Goal: Task Accomplishment & Management: Complete application form

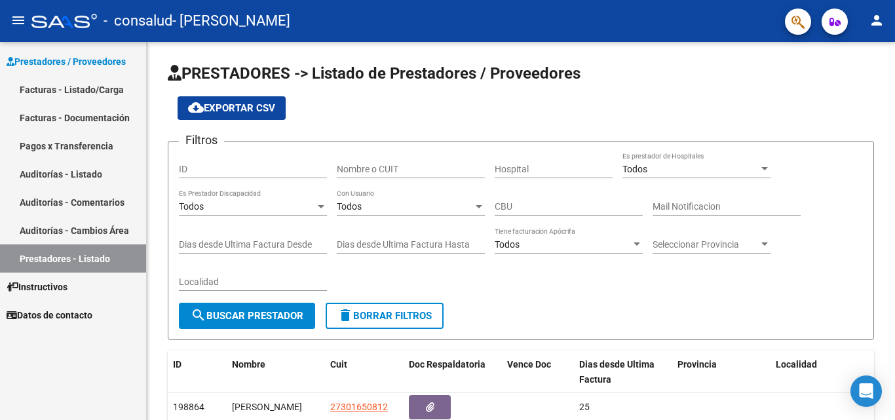
click at [74, 85] on link "Facturas - Listado/Carga" at bounding box center [73, 89] width 146 height 28
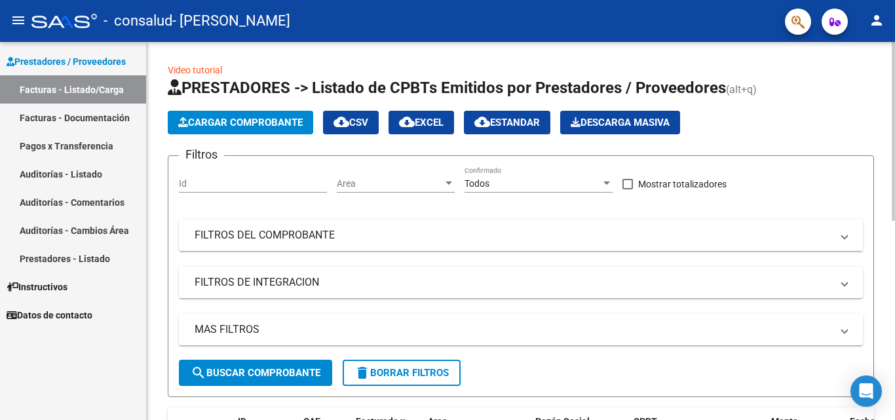
click at [269, 118] on span "Cargar Comprobante" at bounding box center [240, 123] width 125 height 12
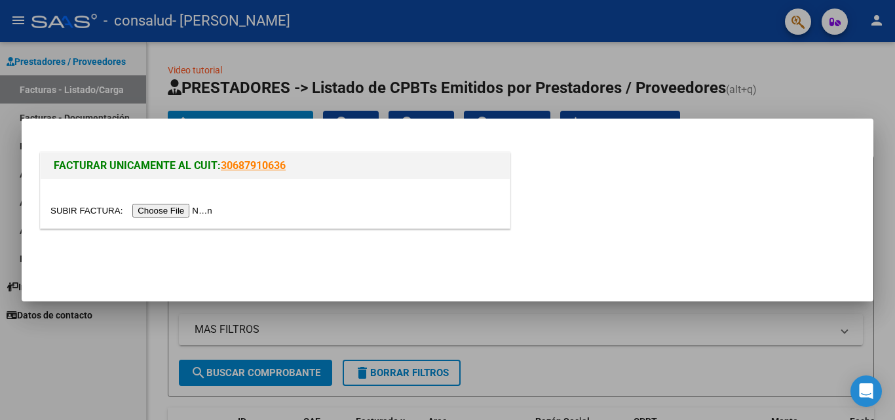
click at [180, 207] on input "file" at bounding box center [133, 211] width 166 height 14
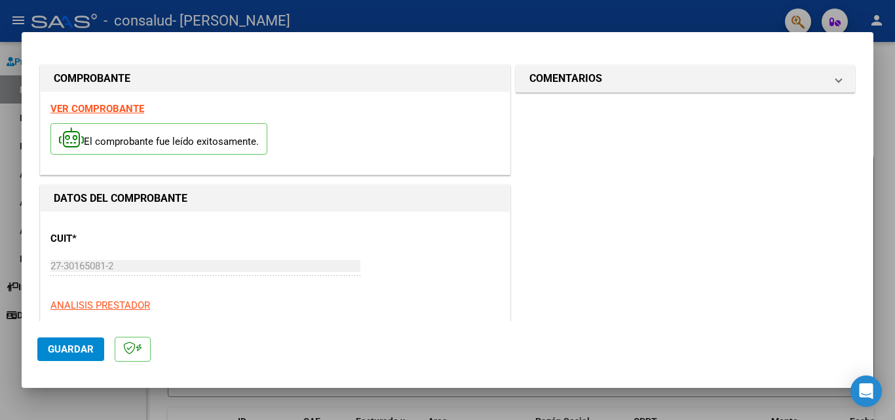
scroll to position [306, 0]
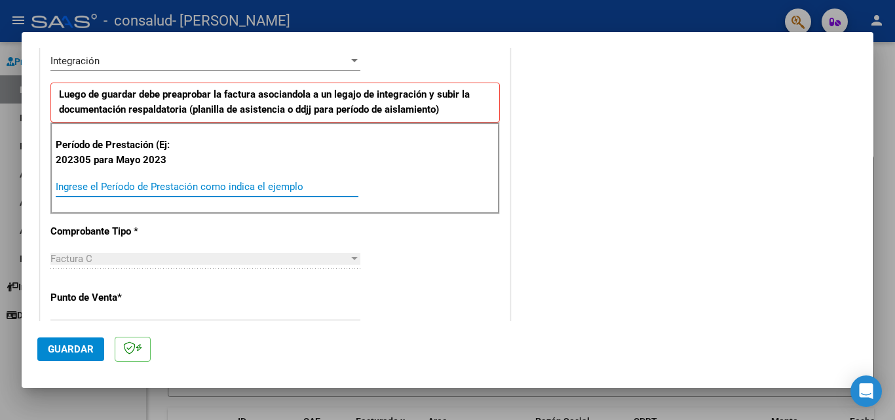
click at [136, 191] on input "Ingrese el Período de Prestación como indica el ejemplo" at bounding box center [207, 187] width 303 height 12
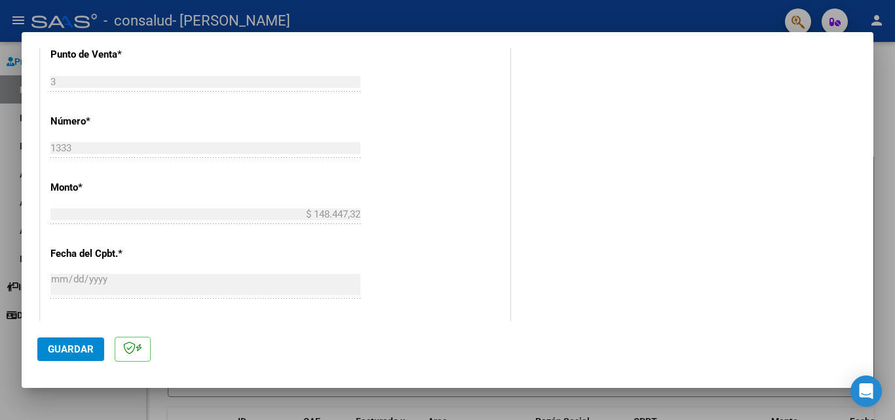
scroll to position [855, 0]
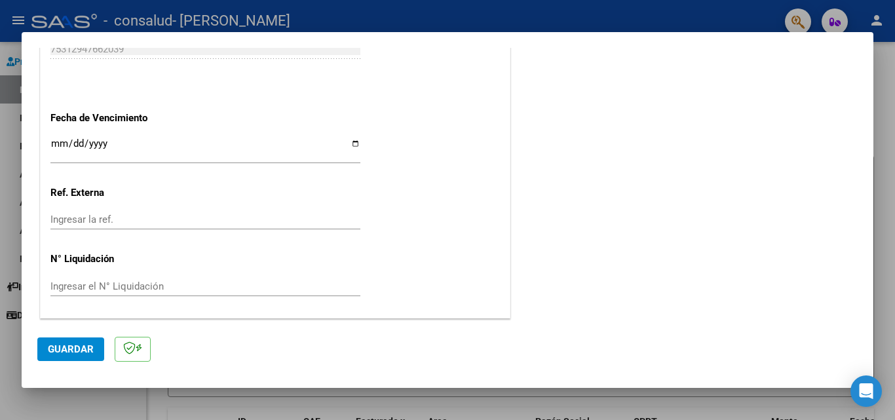
type input "202507"
click at [56, 146] on input "Ingresar la fecha" at bounding box center [205, 148] width 310 height 21
click at [354, 145] on input "Ingresar la fecha" at bounding box center [205, 148] width 310 height 21
type input "[DATE]"
click at [67, 356] on button "Guardar" at bounding box center [70, 349] width 67 height 24
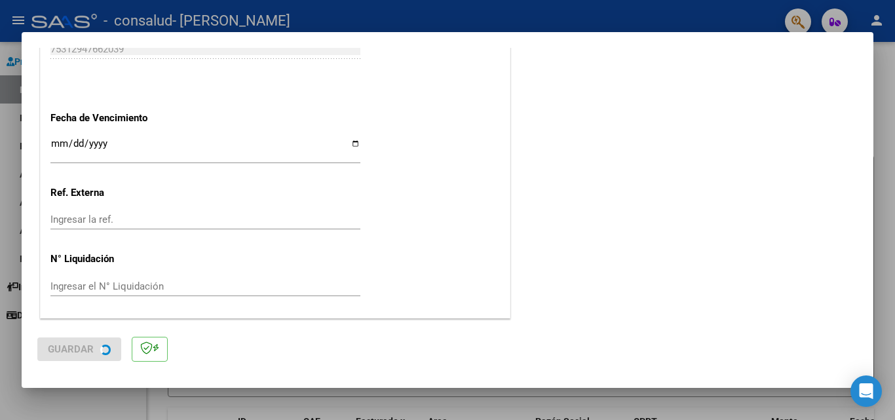
scroll to position [0, 0]
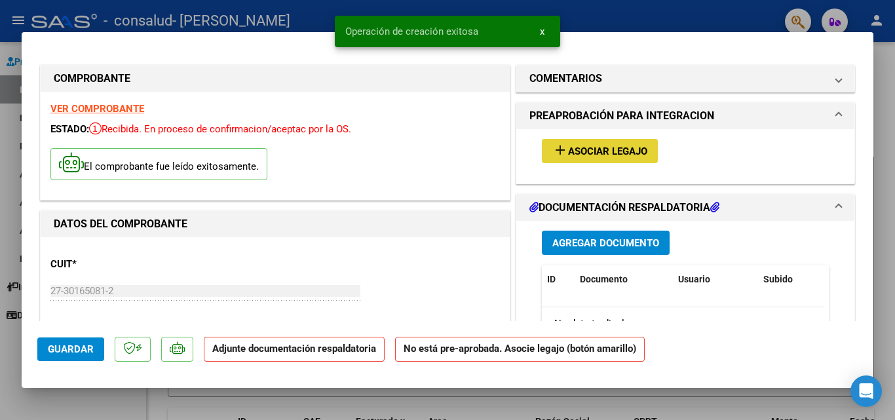
click at [635, 150] on span "Asociar Legajo" at bounding box center [607, 151] width 79 height 12
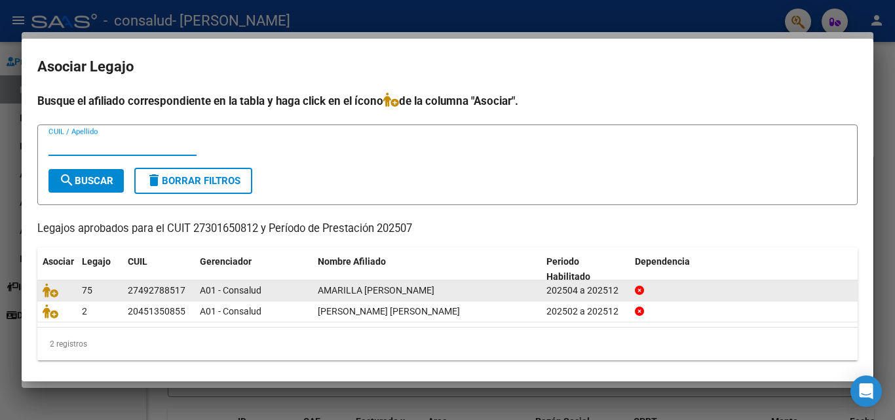
click at [271, 288] on div "A01 - Consalud" at bounding box center [253, 290] width 107 height 15
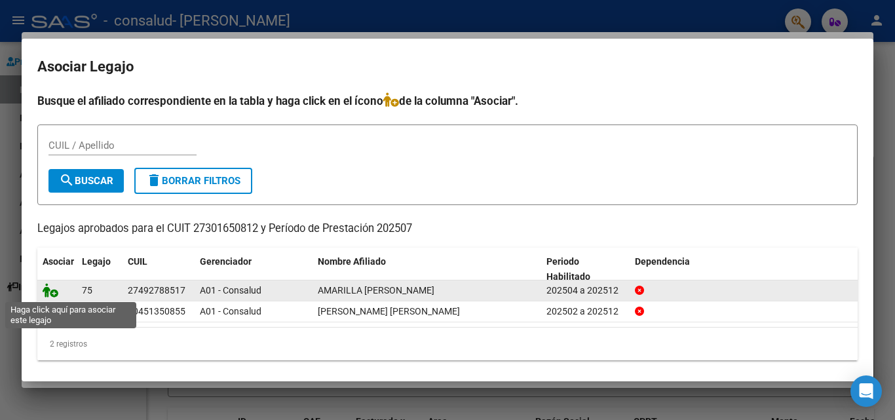
click at [52, 296] on icon at bounding box center [51, 290] width 16 height 14
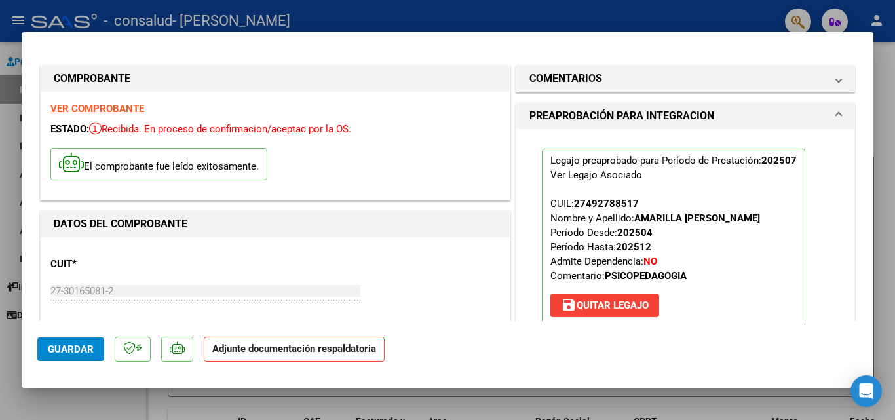
scroll to position [306, 0]
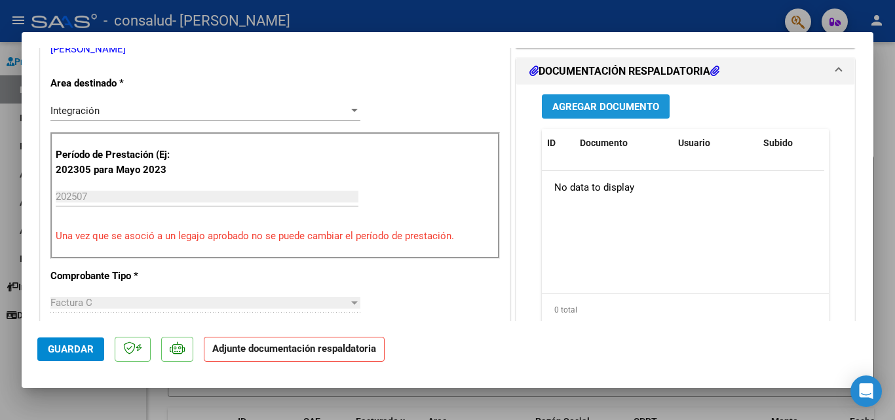
click at [610, 105] on span "Agregar Documento" at bounding box center [605, 107] width 107 height 12
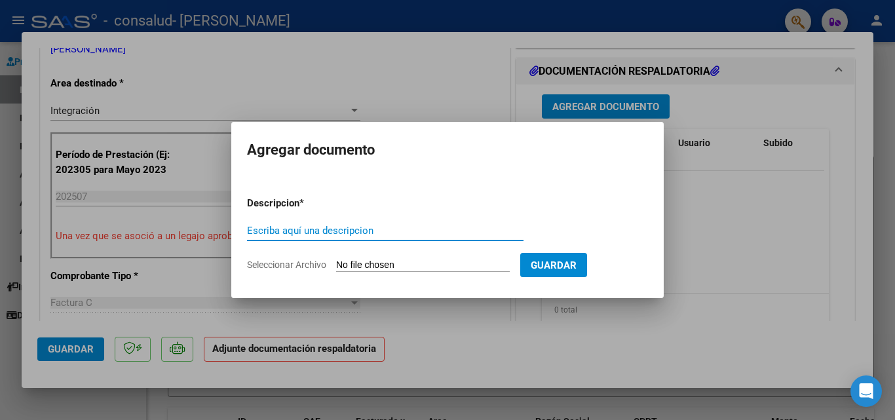
click at [469, 258] on form "Descripcion * Escriba aquí una descripcion Seleccionar Archivo Guardar" at bounding box center [447, 234] width 401 height 96
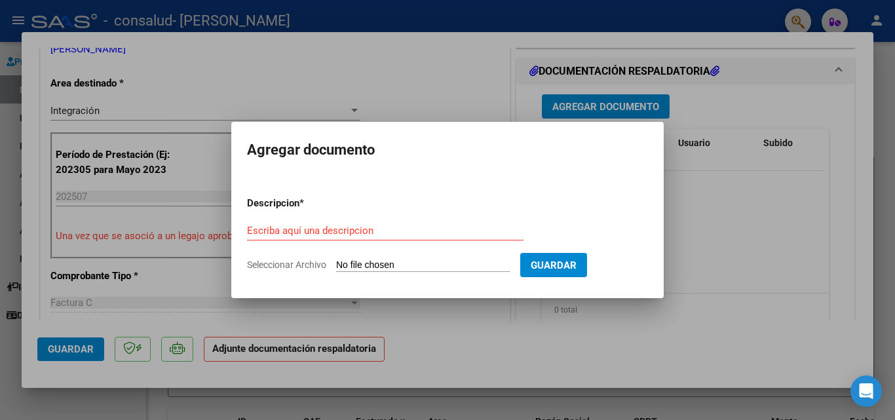
click at [417, 260] on input "Seleccionar Archivo" at bounding box center [423, 266] width 174 height 12
type input "C:\fakepath\Asistencia [PERSON_NAME] [DATE].pdf"
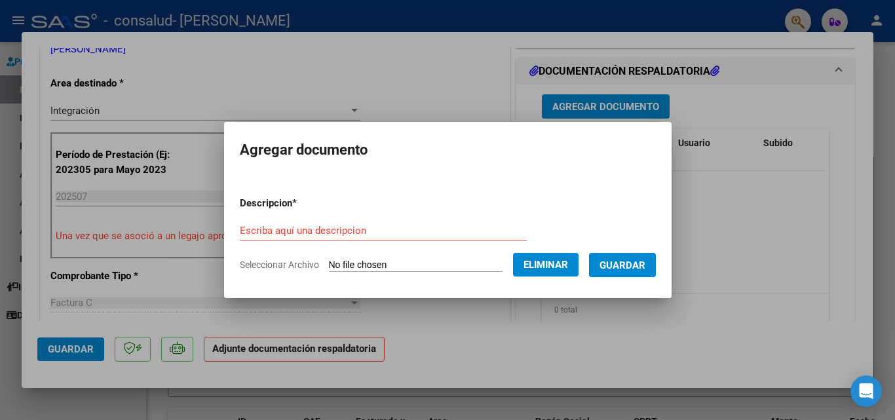
click at [451, 229] on input "Escriba aquí una descripcion" at bounding box center [383, 231] width 287 height 12
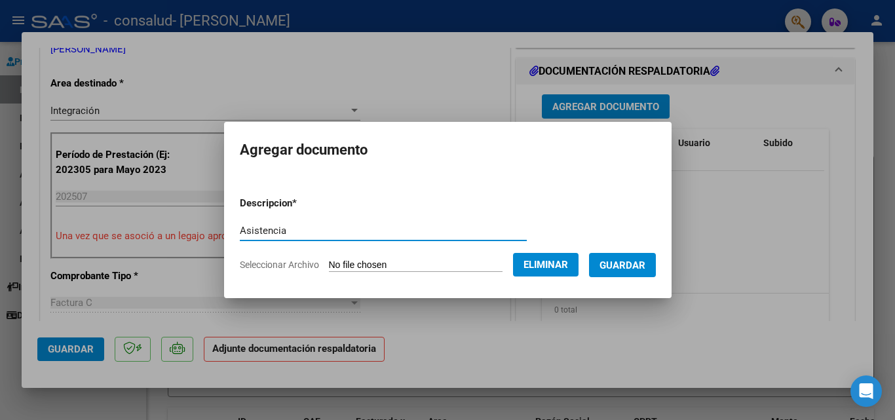
type input "Asistencia"
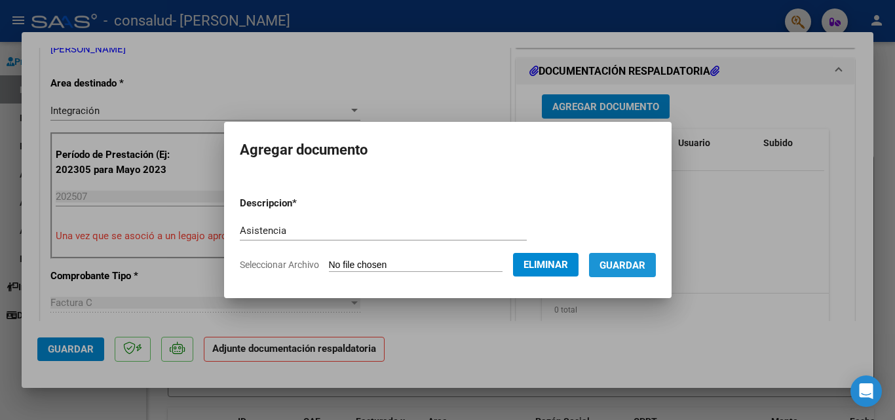
click at [656, 265] on button "Guardar" at bounding box center [622, 265] width 67 height 24
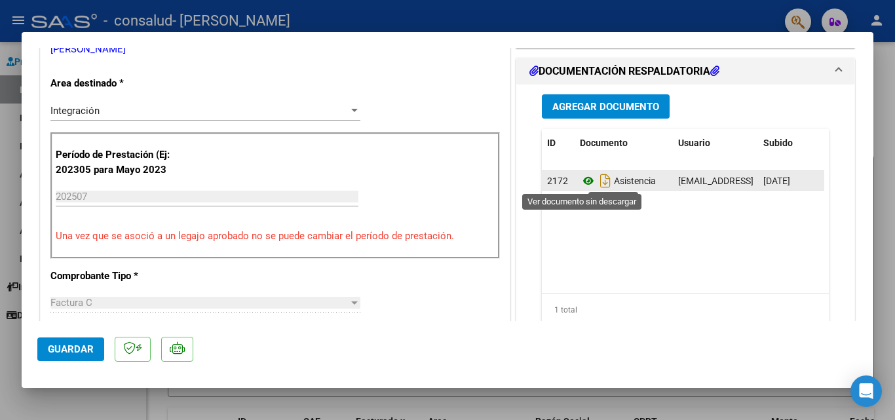
click at [585, 180] on icon at bounding box center [588, 181] width 17 height 16
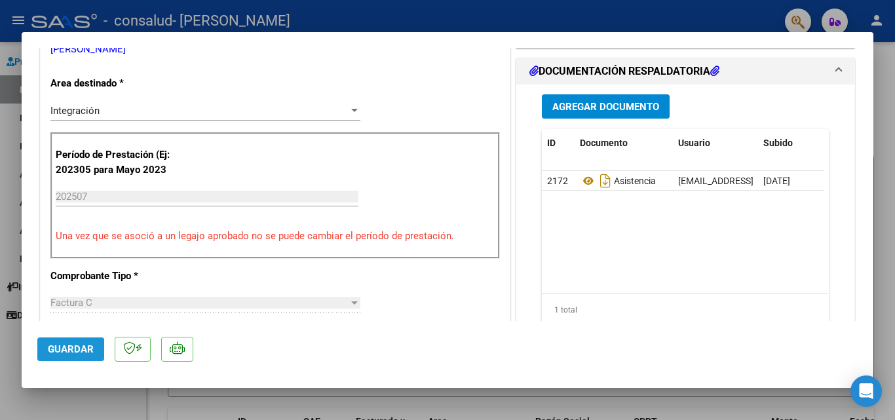
click at [85, 343] on span "Guardar" at bounding box center [71, 349] width 46 height 12
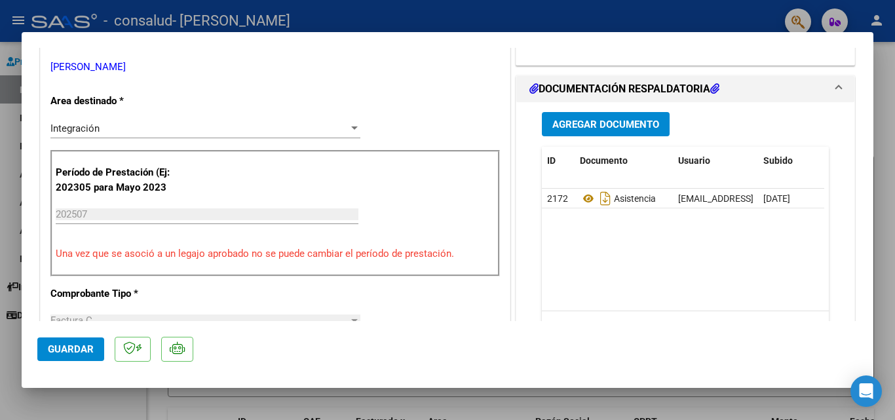
scroll to position [900, 0]
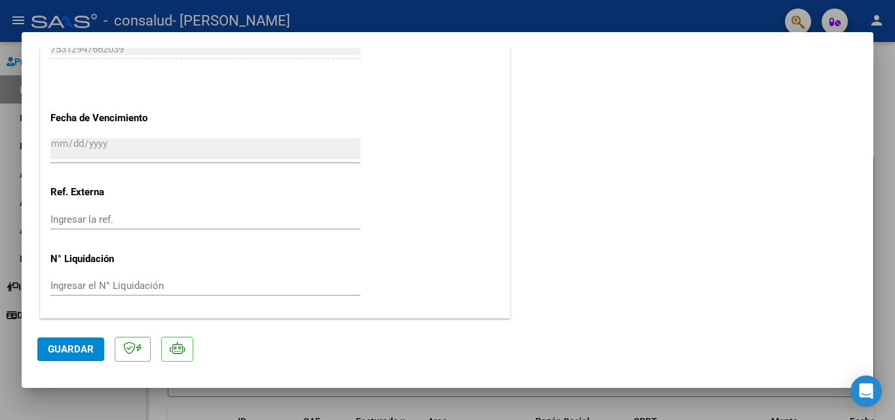
click at [889, 140] on div at bounding box center [447, 210] width 895 height 420
type input "$ 0,00"
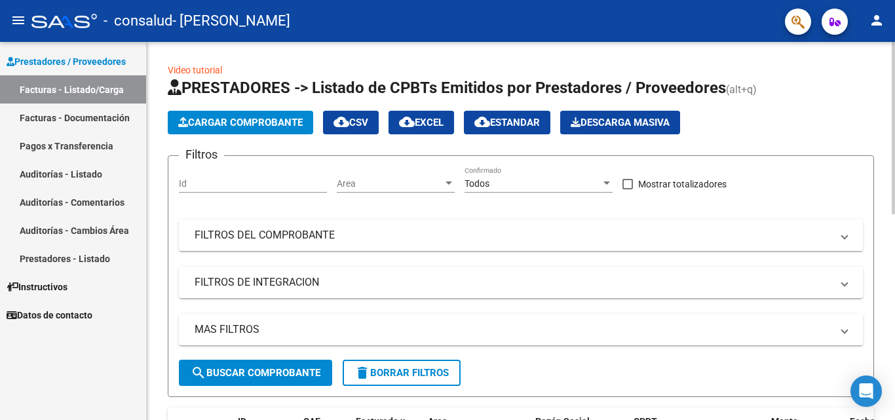
click at [265, 119] on span "Cargar Comprobante" at bounding box center [240, 123] width 125 height 12
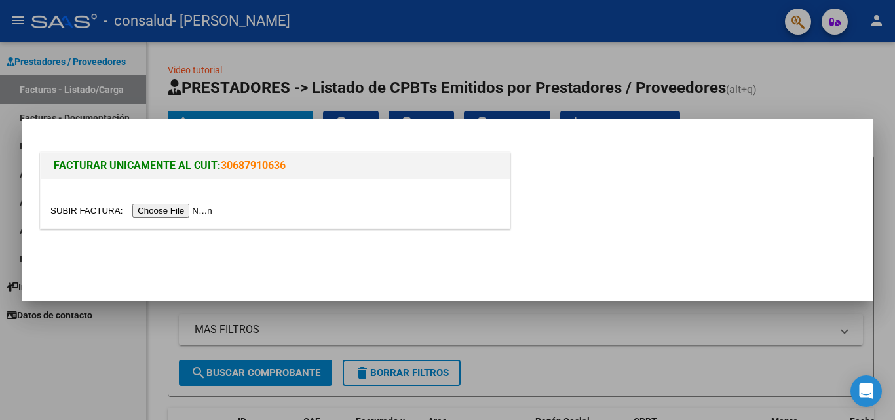
click at [200, 213] on input "file" at bounding box center [133, 211] width 166 height 14
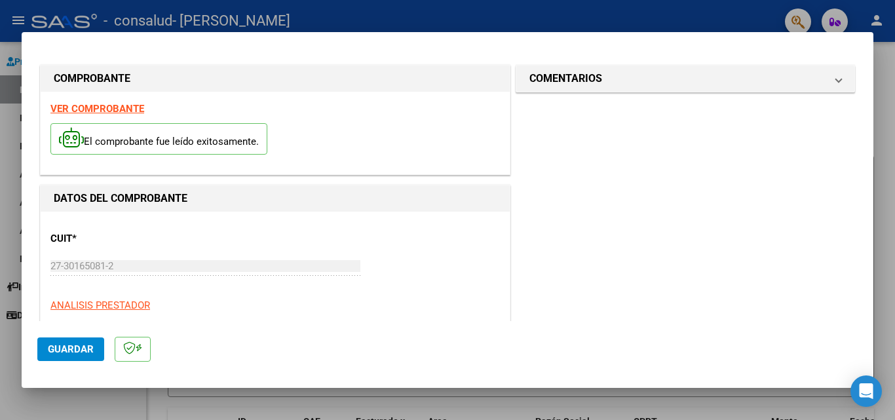
scroll to position [306, 0]
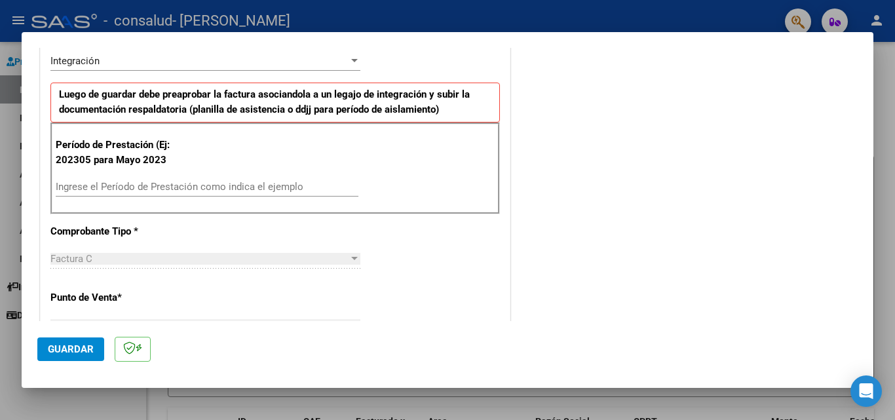
click at [198, 188] on input "Ingrese el Período de Prestación como indica el ejemplo" at bounding box center [207, 187] width 303 height 12
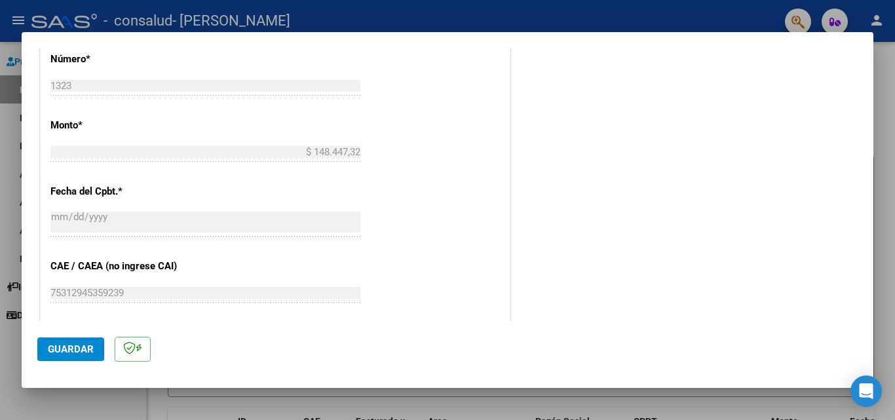
scroll to position [855, 0]
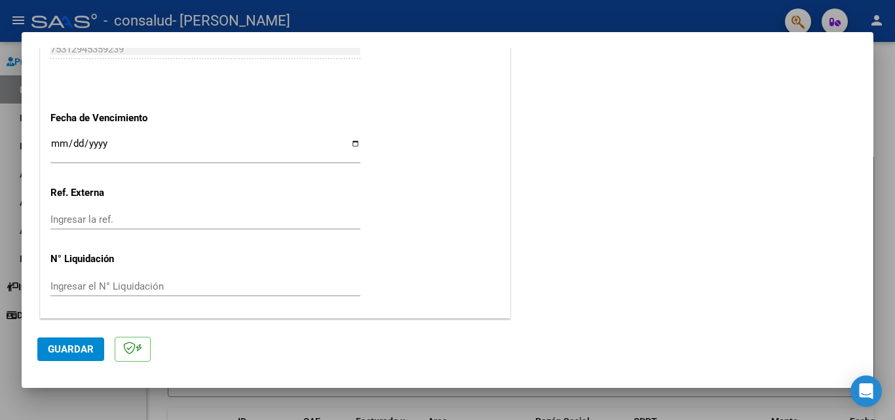
type input "202507"
click at [352, 142] on input "Ingresar la fecha" at bounding box center [205, 148] width 310 height 21
type input "[DATE]"
click at [85, 351] on span "Guardar" at bounding box center [71, 349] width 46 height 12
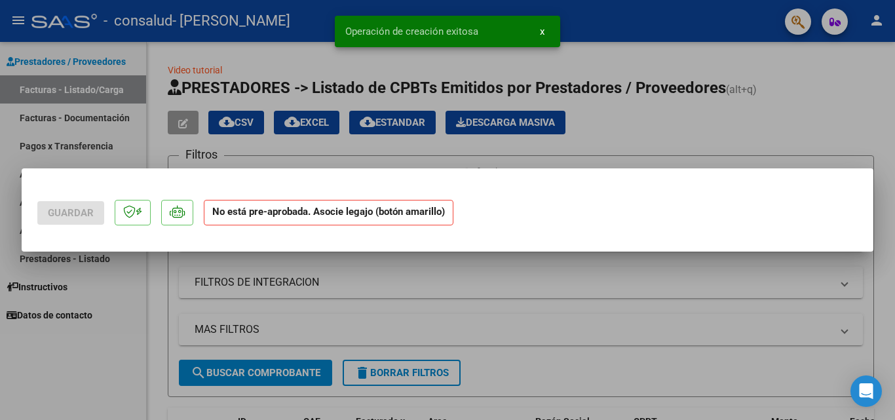
scroll to position [0, 0]
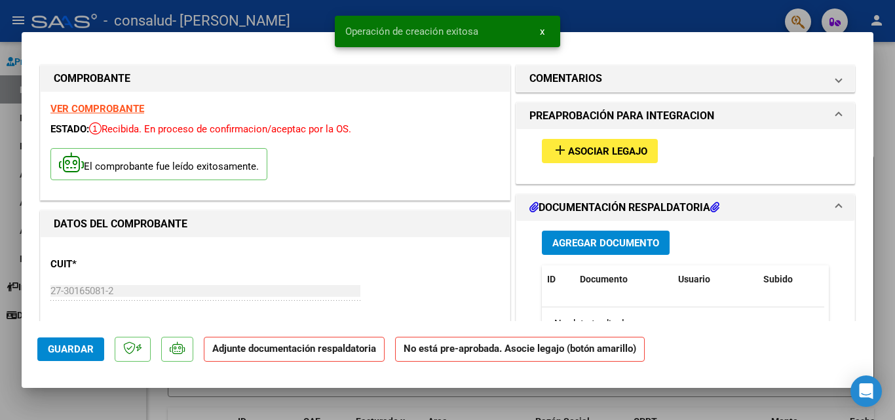
click at [592, 149] on span "Asociar Legajo" at bounding box center [607, 151] width 79 height 12
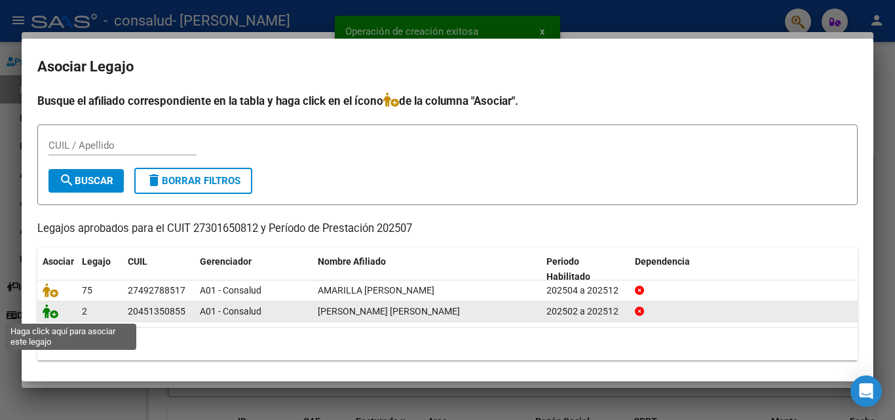
click at [53, 318] on icon at bounding box center [51, 311] width 16 height 14
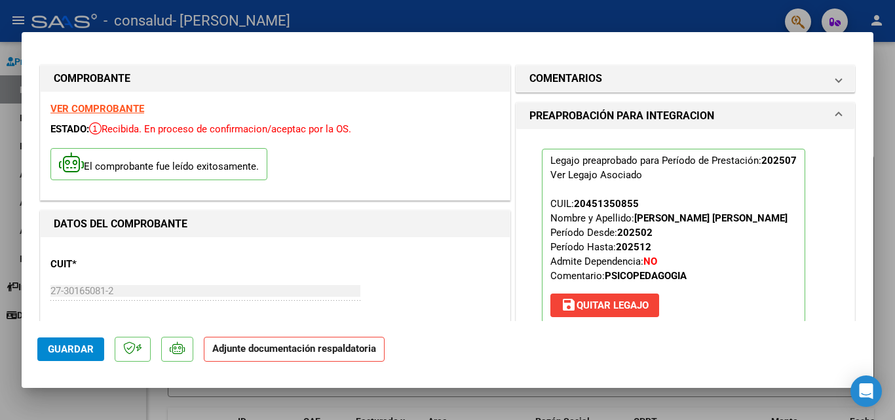
scroll to position [306, 0]
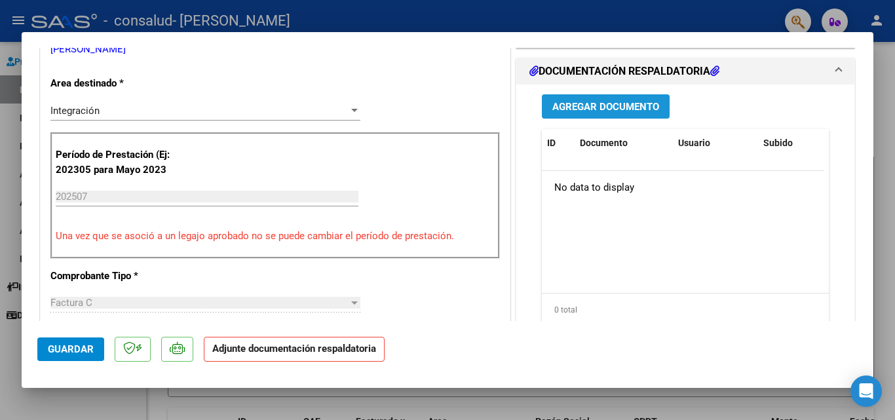
click at [639, 107] on span "Agregar Documento" at bounding box center [605, 107] width 107 height 12
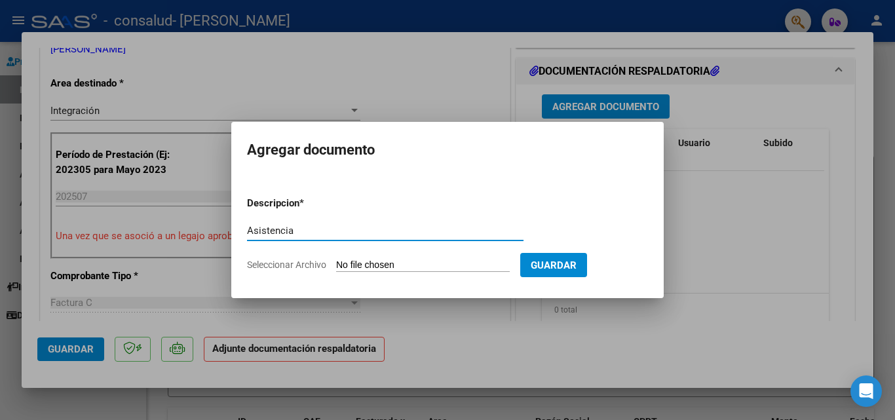
type input "Asistencia"
click at [448, 267] on input "Seleccionar Archivo" at bounding box center [423, 266] width 174 height 12
type input "C:\fakepath\Asistencia [PERSON_NAME] [DATE].pdf"
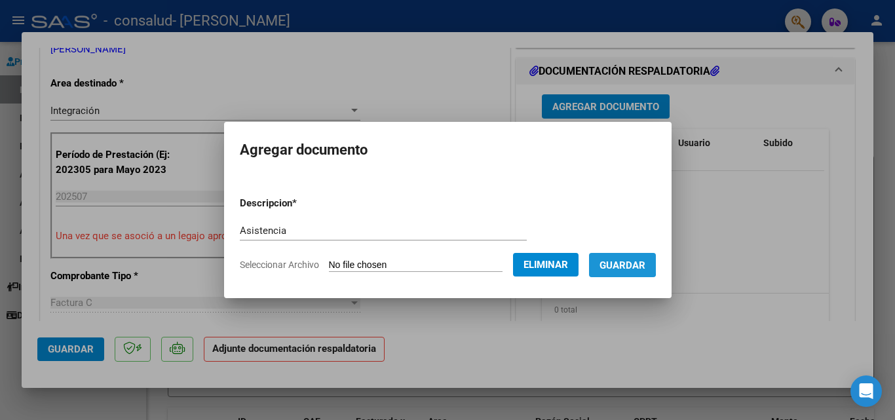
click at [632, 263] on span "Guardar" at bounding box center [623, 266] width 46 height 12
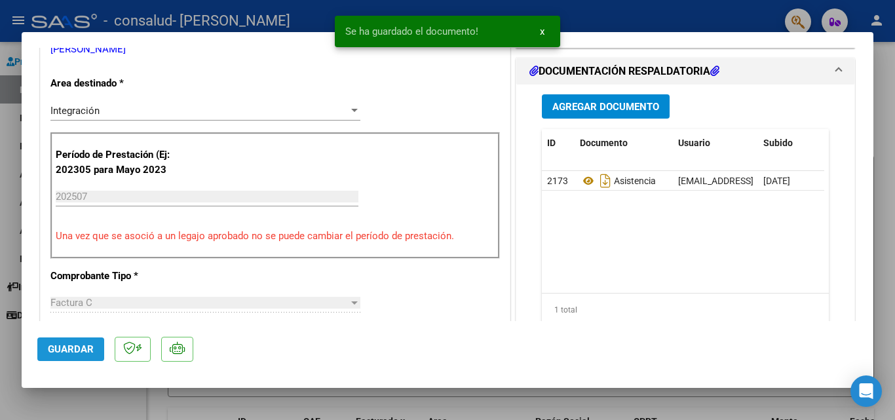
click at [67, 350] on span "Guardar" at bounding box center [71, 349] width 46 height 12
click at [881, 199] on div at bounding box center [447, 210] width 895 height 420
type input "$ 0,00"
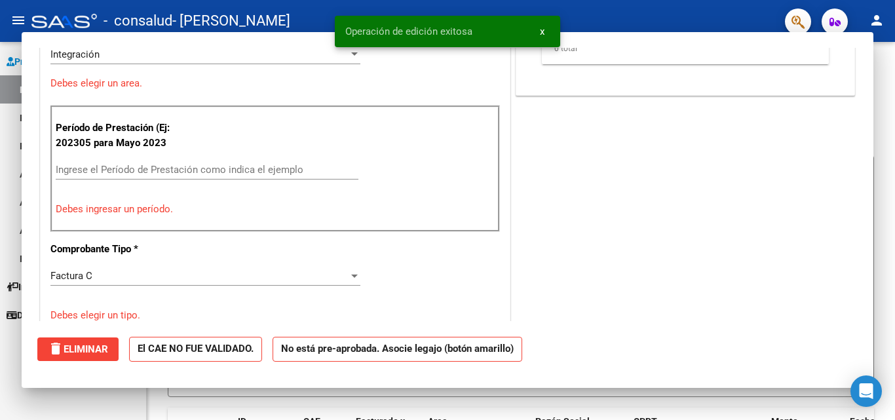
scroll to position [250, 0]
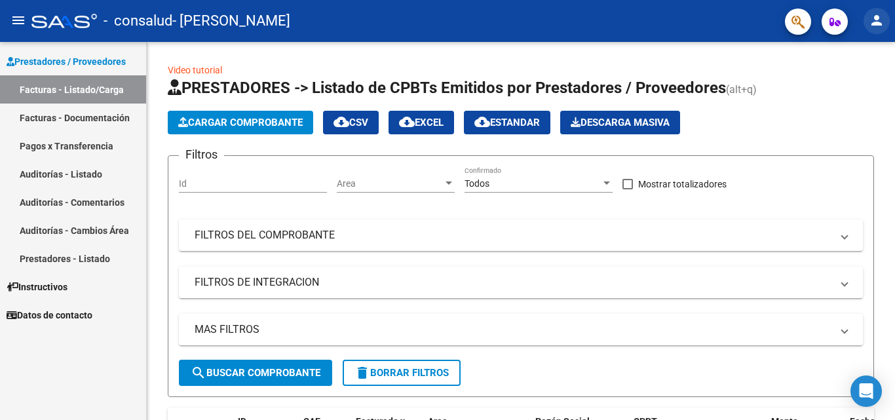
click at [880, 18] on mat-icon "person" at bounding box center [877, 20] width 16 height 16
click at [865, 53] on button "person Mi Perfil" at bounding box center [850, 54] width 80 height 31
